Goal: Task Accomplishment & Management: Manage account settings

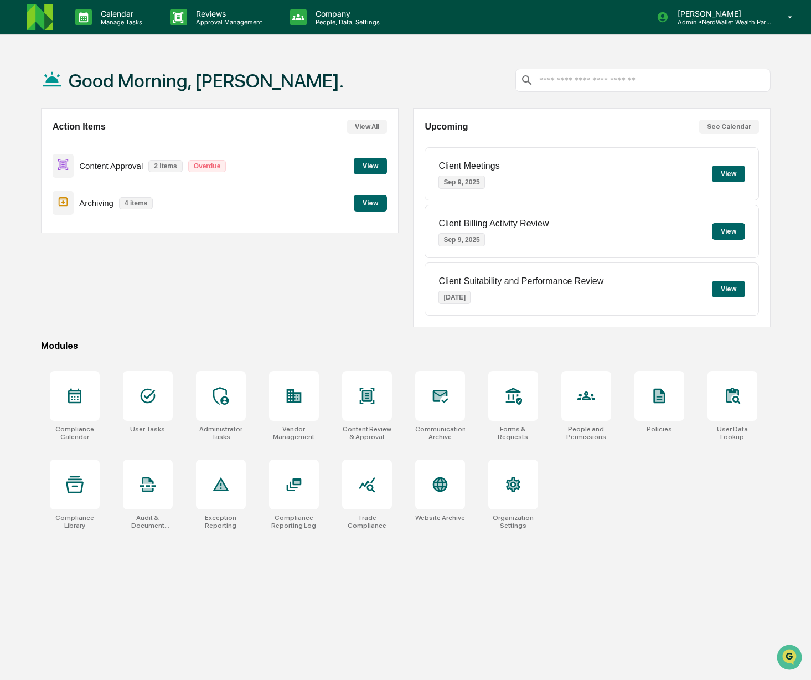
click at [359, 171] on button "View" at bounding box center [370, 166] width 33 height 17
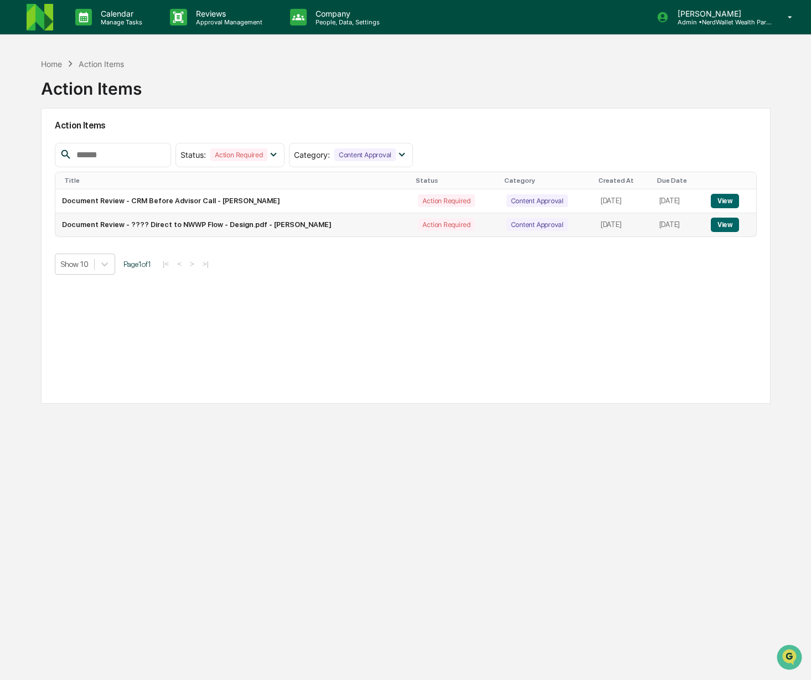
click at [734, 228] on button "View" at bounding box center [725, 225] width 28 height 14
